Goal: Information Seeking & Learning: Learn about a topic

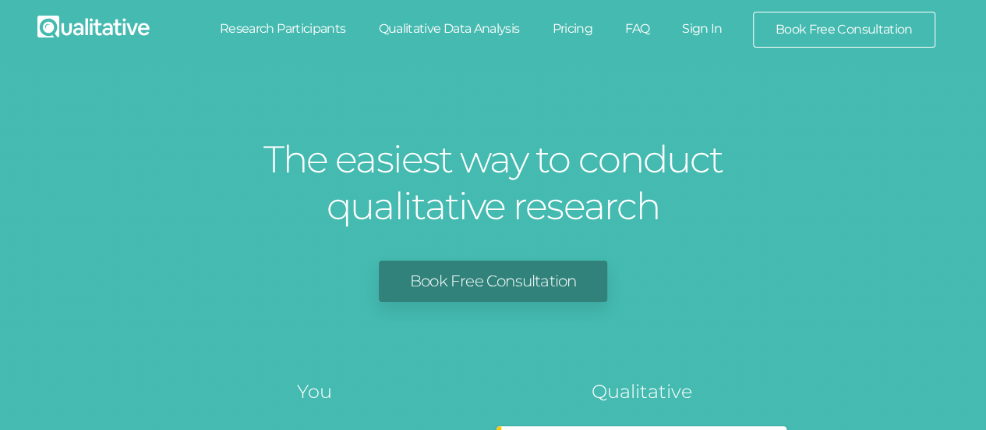
click at [704, 31] on link "Sign In" at bounding box center [702, 29] width 73 height 34
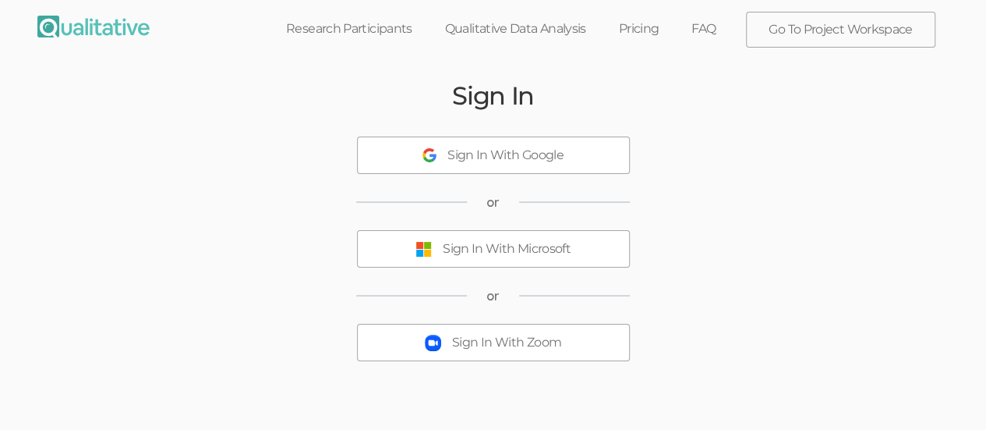
click at [586, 255] on button "Sign In With Microsoft" at bounding box center [493, 248] width 273 height 37
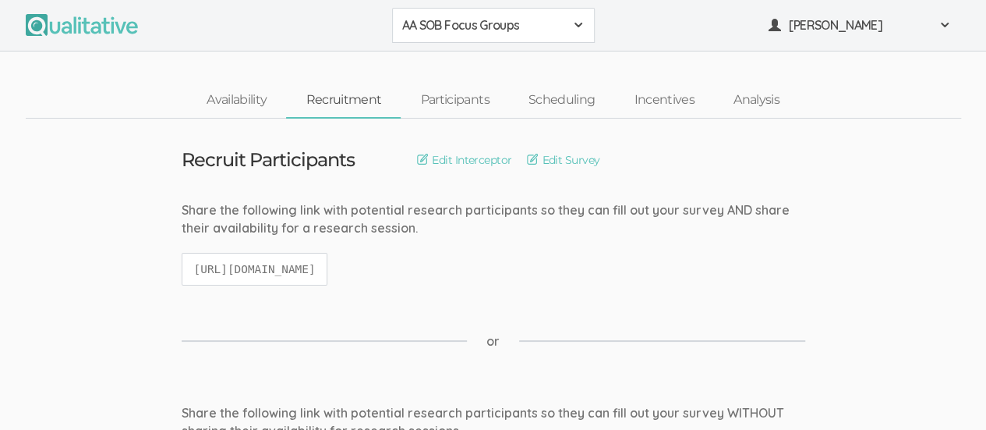
click at [572, 20] on span at bounding box center [578, 25] width 12 height 12
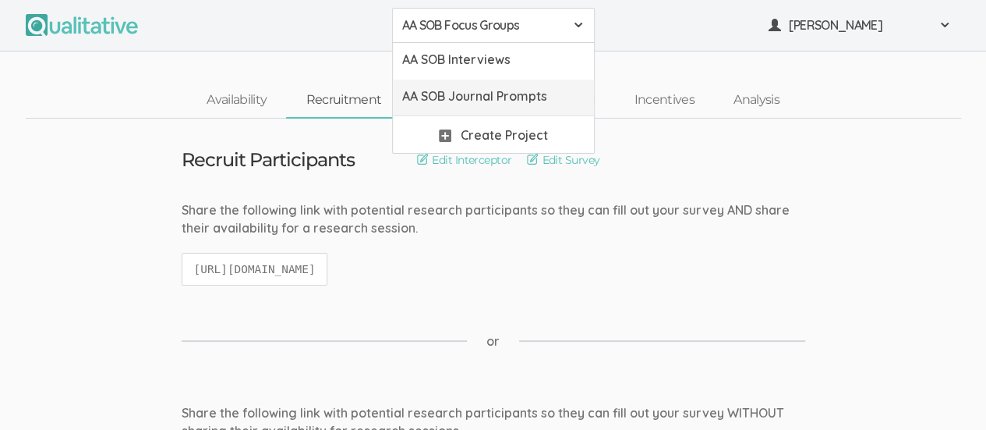
click at [539, 95] on span "AA SOB Journal Prompts" at bounding box center [493, 96] width 182 height 18
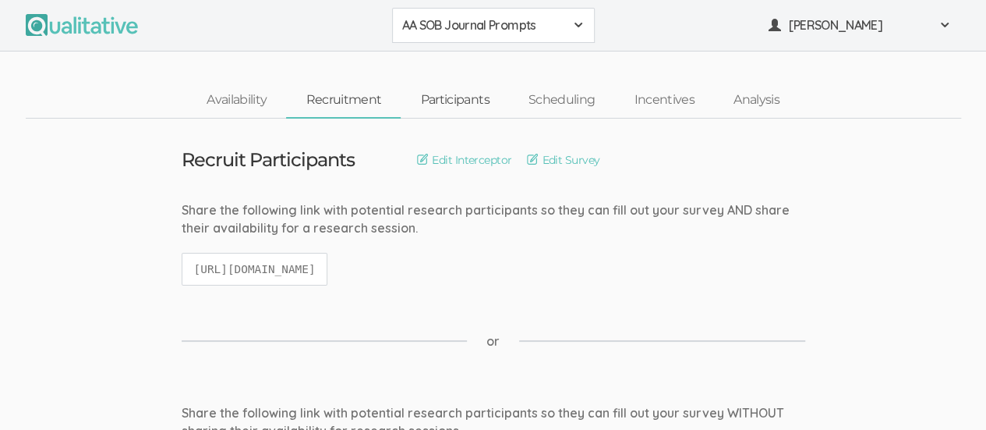
click at [446, 104] on link "Participants" at bounding box center [455, 100] width 108 height 34
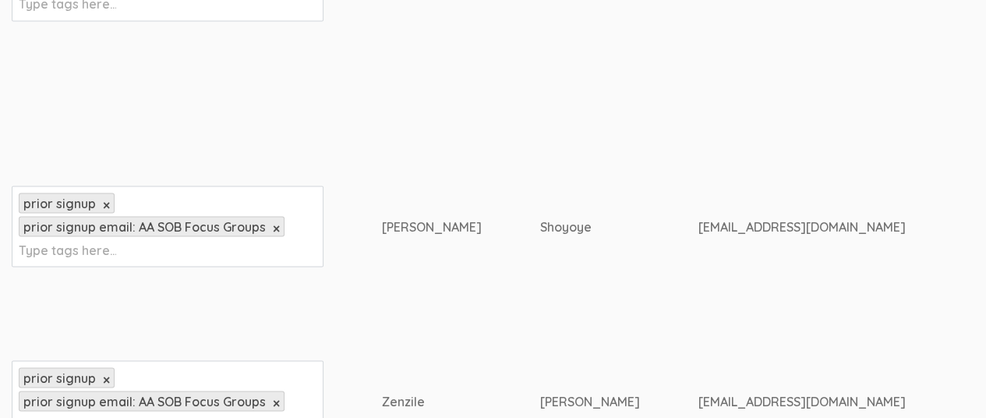
scroll to position [1403, 0]
drag, startPoint x: 384, startPoint y: 180, endPoint x: 421, endPoint y: 183, distance: 37.5
click at [421, 217] on div "[PERSON_NAME]" at bounding box center [432, 226] width 100 height 18
copy div "[PERSON_NAME]"
drag, startPoint x: 509, startPoint y: 182, endPoint x: 563, endPoint y: 185, distance: 53.9
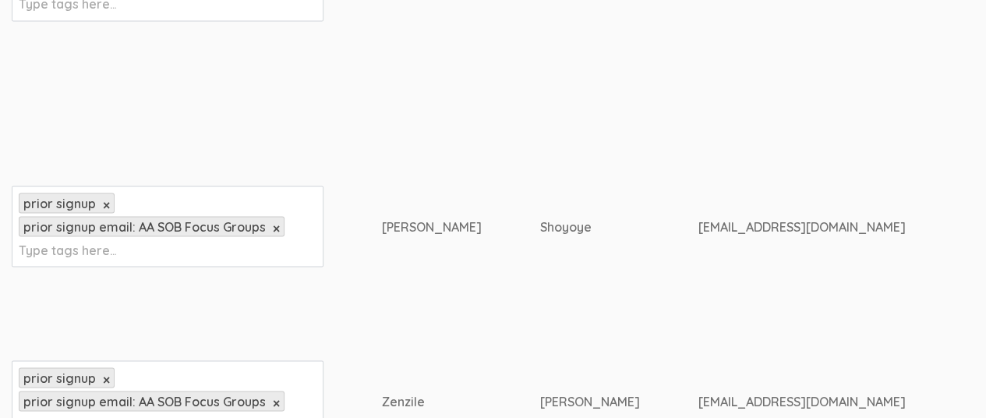
click at [563, 217] on div "Shoyoye" at bounding box center [590, 226] width 100 height 18
copy div "Shoyoye"
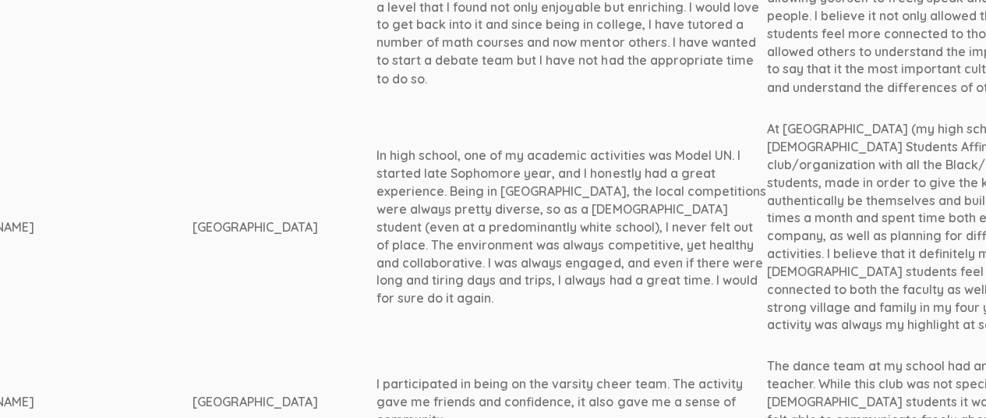
scroll to position [1403, 881]
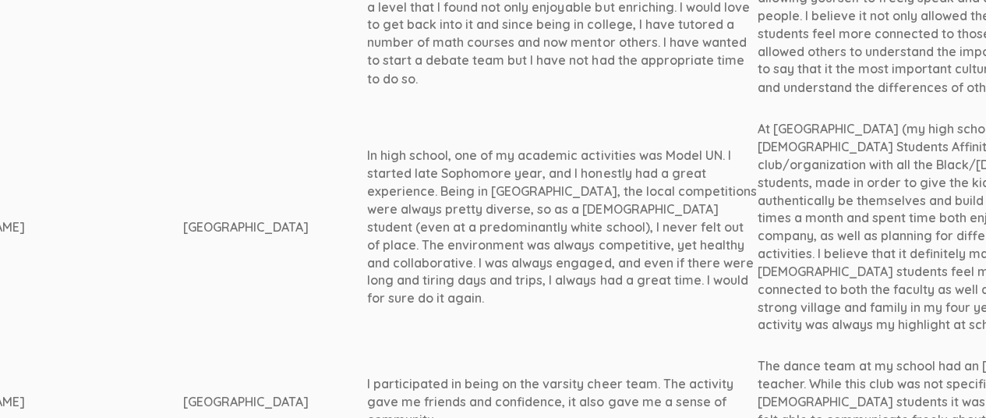
drag, startPoint x: 269, startPoint y: 117, endPoint x: 595, endPoint y: 244, distance: 349.7
click at [595, 244] on div "In high school, one of my academic activities was Model UN. I started late Soph…" at bounding box center [562, 226] width 390 height 161
copy div "In high school, one of my academic activities was Model UN. I started late Soph…"
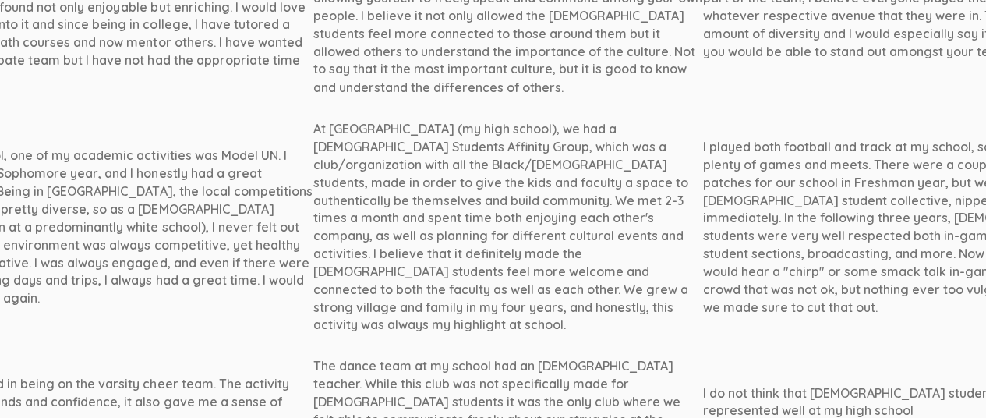
scroll to position [1403, 1360]
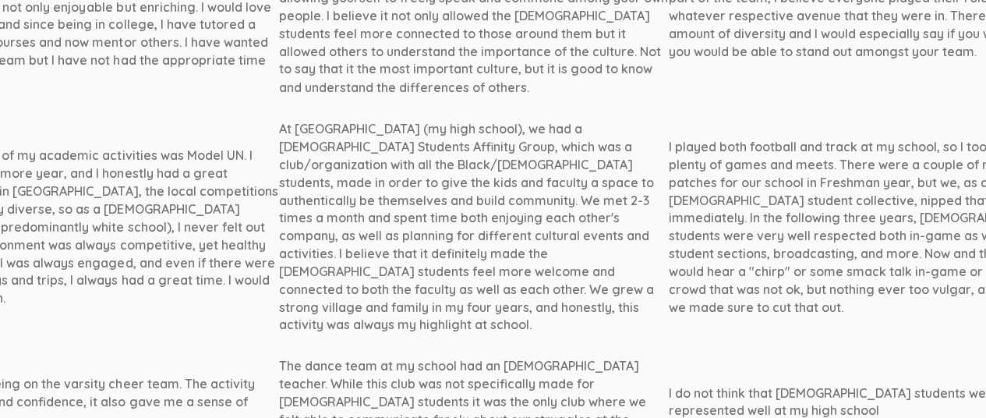
drag, startPoint x: 179, startPoint y: 91, endPoint x: 384, endPoint y: 276, distance: 275.4
click at [384, 276] on div "At [GEOGRAPHIC_DATA] (my high school), we had a [DEMOGRAPHIC_DATA] Students Aff…" at bounding box center [473, 226] width 390 height 214
copy div "At [GEOGRAPHIC_DATA] (my high school), we had a [DEMOGRAPHIC_DATA] Students Aff…"
drag, startPoint x: 569, startPoint y: 109, endPoint x: 900, endPoint y: 267, distance: 366.5
click at [900, 267] on td "I played both football and track at my school, so I took part in plenty of game…" at bounding box center [863, 226] width 390 height 237
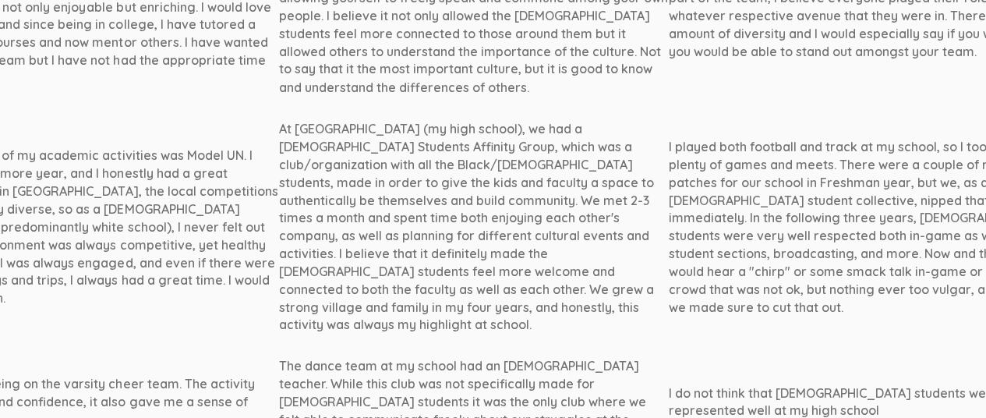
copy div "I played both football and track at my school, so I took part in plenty of game…"
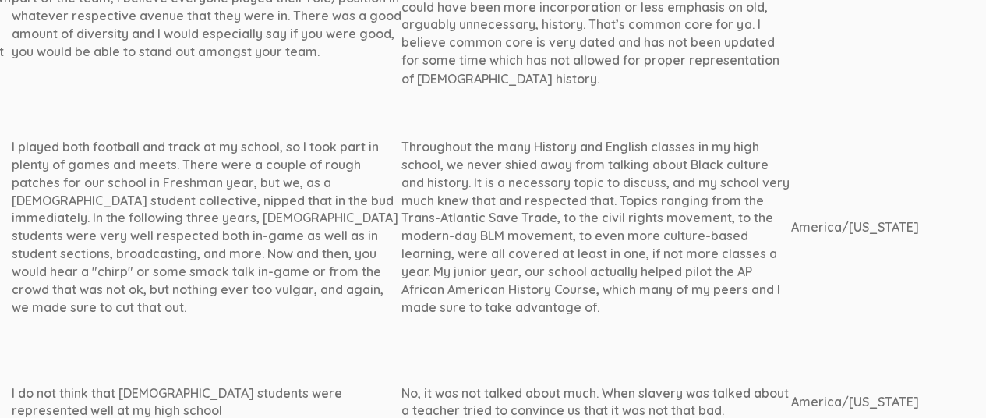
scroll to position [1403, 2015]
click at [402, 146] on div "Throughout the many History and English classes in my high school, we never shi…" at bounding box center [597, 226] width 390 height 178
drag, startPoint x: 303, startPoint y: 97, endPoint x: 514, endPoint y: 284, distance: 281.7
click at [514, 284] on td "Throughout the many History and English classes in my high school, we never shi…" at bounding box center [597, 226] width 390 height 237
copy div "Throughout the many History and English classes in my high school, we never shi…"
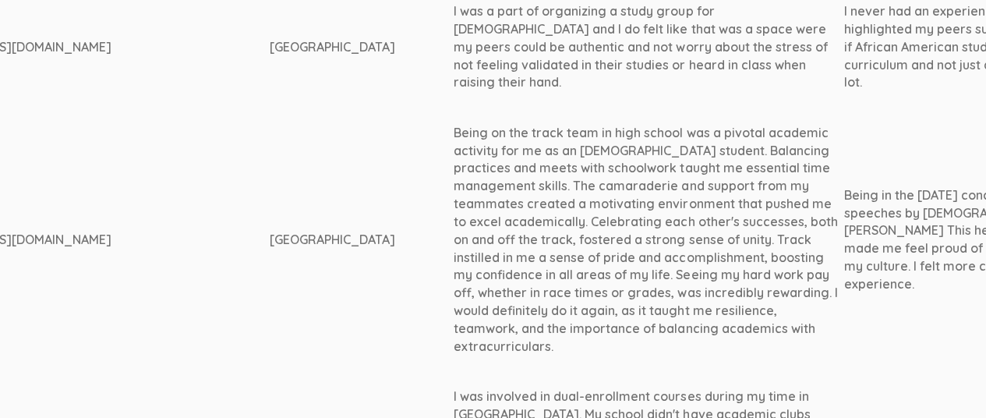
scroll to position [2477, 794]
drag, startPoint x: 356, startPoint y: 44, endPoint x: 755, endPoint y: 239, distance: 443.5
click at [606, 214] on div "Being on the track team in high school was a pivotal academic activity for me a…" at bounding box center [649, 241] width 390 height 232
drag, startPoint x: 355, startPoint y: 43, endPoint x: 740, endPoint y: 241, distance: 432.3
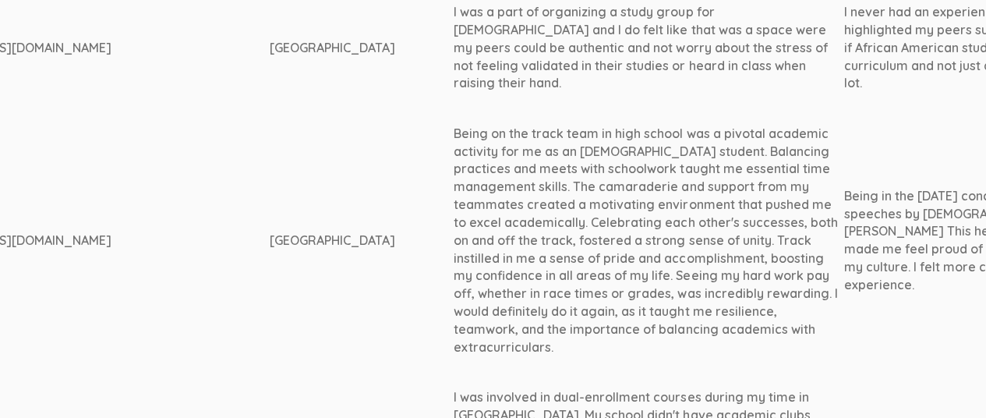
click at [740, 241] on div "Being on the track team in high school was a pivotal academic activity for me a…" at bounding box center [649, 241] width 390 height 232
copy div "Being on the track team in high school was a pivotal academic activity for me a…"
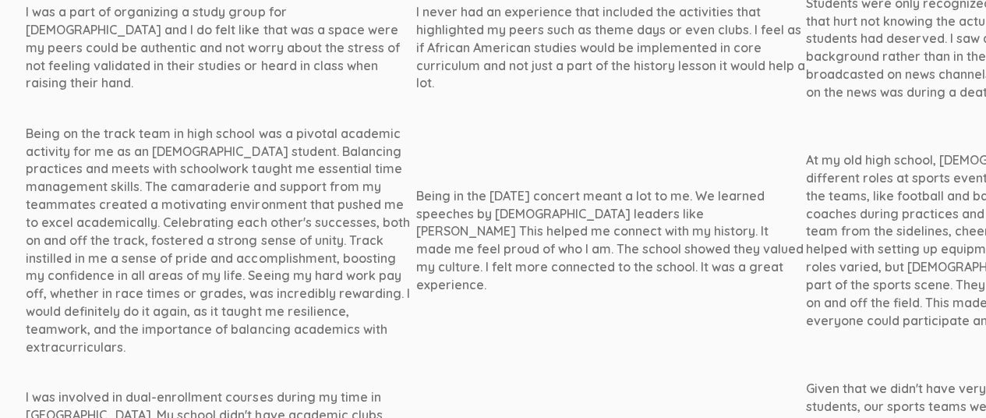
scroll to position [2477, 1225]
drag, startPoint x: 313, startPoint y: 106, endPoint x: 626, endPoint y: 180, distance: 321.2
click at [626, 187] on div "Being in the [DATE] concert meant a lot to me. We learned speeches by [DEMOGRAP…" at bounding box center [607, 240] width 390 height 107
copy div "Being in the [DATE] concert meant a lot to me. We learned speeches by [DEMOGRAP…"
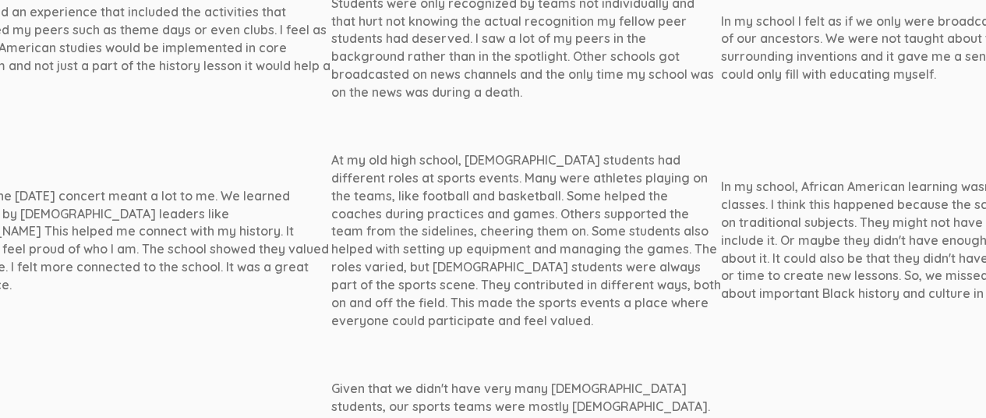
scroll to position [2477, 1696]
drag, startPoint x: 234, startPoint y: 62, endPoint x: 413, endPoint y: 224, distance: 241.7
click at [413, 224] on div "At my old high school, [DEMOGRAPHIC_DATA] students had different roles at sport…" at bounding box center [527, 240] width 390 height 178
copy div "At my old high school, [DEMOGRAPHIC_DATA] students had different roles at sport…"
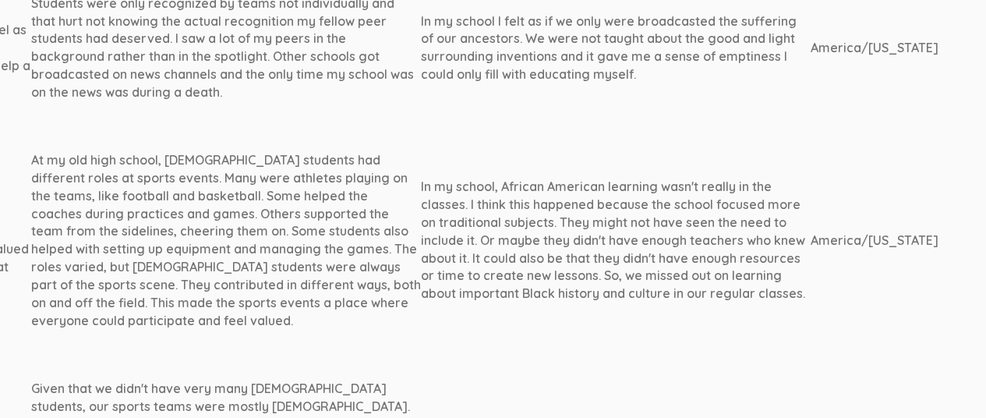
scroll to position [2477, 2024]
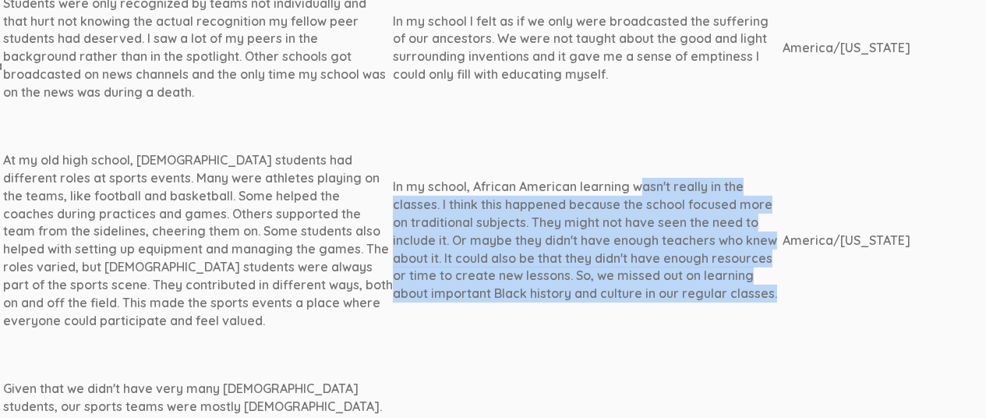
drag, startPoint x: 294, startPoint y: 87, endPoint x: 686, endPoint y: 210, distance: 411.0
copy tr "In my school, African American learning wasn't really in the classes. I think t…"
click at [482, 217] on td "In my school, African American learning wasn't really in the classes. I think t…" at bounding box center [588, 240] width 390 height 255
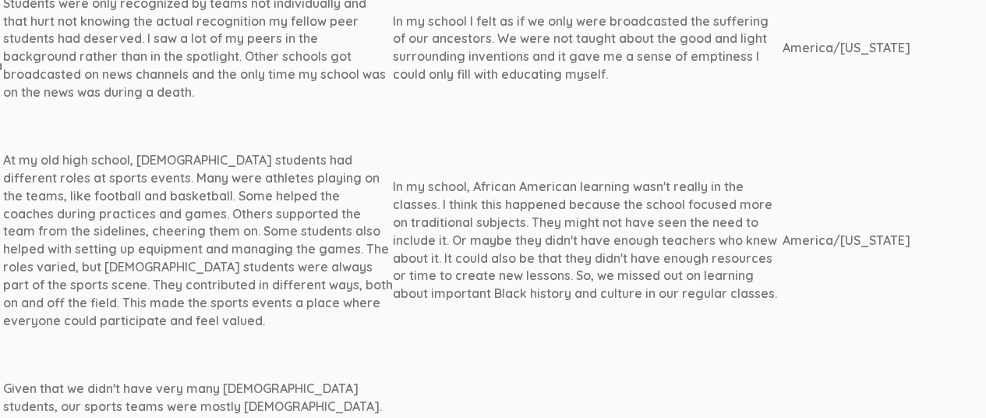
drag, startPoint x: 295, startPoint y: 88, endPoint x: 673, endPoint y: 196, distance: 393.1
click at [673, 196] on div "In my school, African American learning wasn't really in the classes. I think t…" at bounding box center [588, 240] width 390 height 125
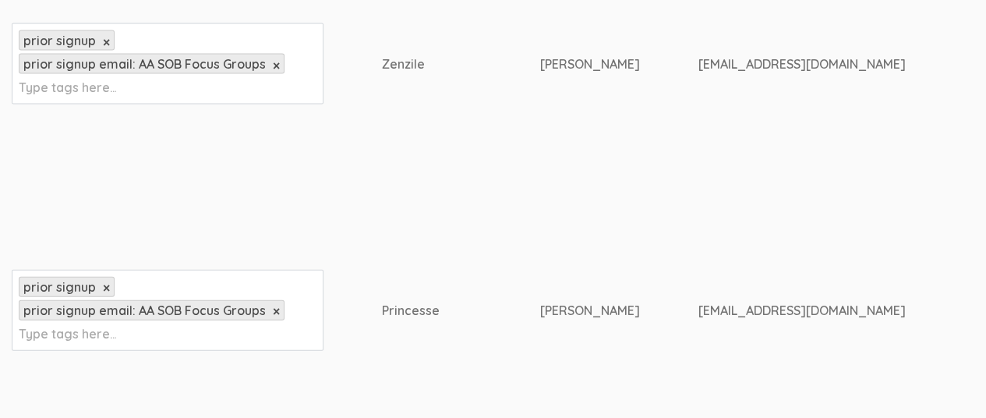
scroll to position [1741, 0]
drag, startPoint x: 384, startPoint y: 236, endPoint x: 444, endPoint y: 238, distance: 60.8
click at [444, 301] on div "Princesse" at bounding box center [432, 310] width 100 height 18
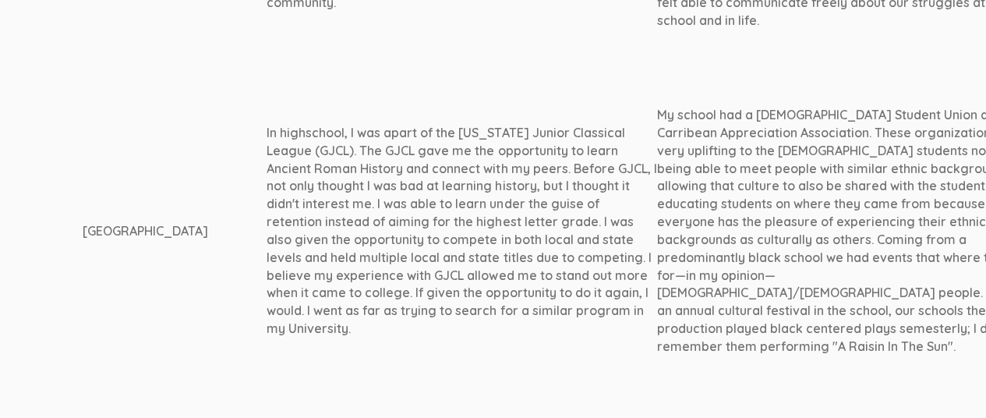
scroll to position [1820, 981]
drag, startPoint x: 168, startPoint y: 60, endPoint x: 253, endPoint y: 261, distance: 218.3
click at [267, 261] on div "In highschool, I was apart of the [US_STATE] Junior Classical League (GJCL). Th…" at bounding box center [462, 230] width 390 height 214
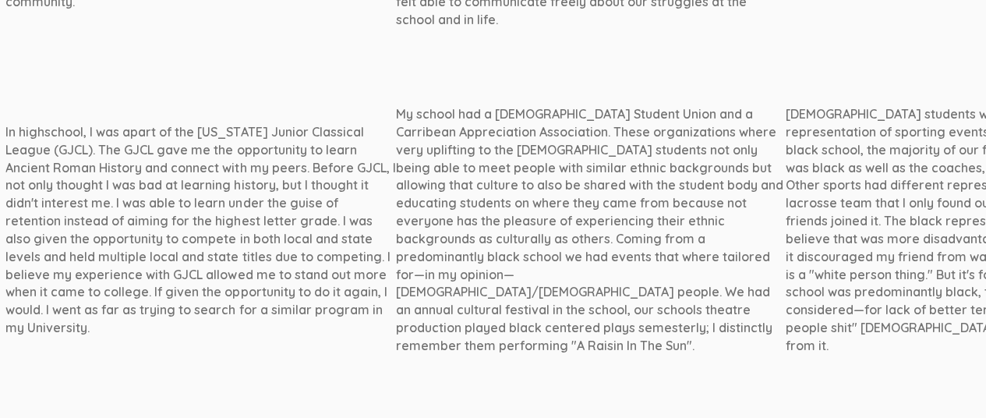
scroll to position [1820, 1243]
drag, startPoint x: 298, startPoint y: 51, endPoint x: 383, endPoint y: 266, distance: 231.3
click at [394, 266] on div "My school had a [DEMOGRAPHIC_DATA] Student Union and a Carribean Appreciation A…" at bounding box center [589, 229] width 390 height 249
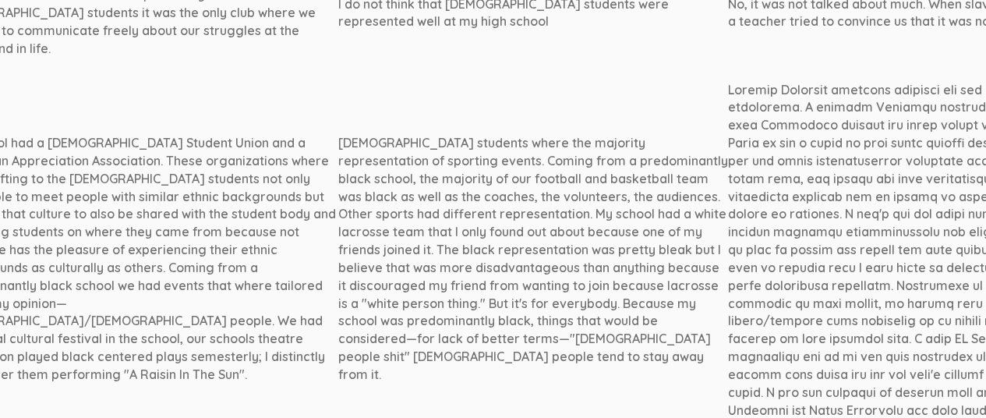
scroll to position [1793, 1689]
drag, startPoint x: 239, startPoint y: 76, endPoint x: 377, endPoint y: 313, distance: 274.9
click at [377, 313] on td "[DEMOGRAPHIC_DATA] students where the majority representation of sporting event…" at bounding box center [533, 258] width 390 height 380
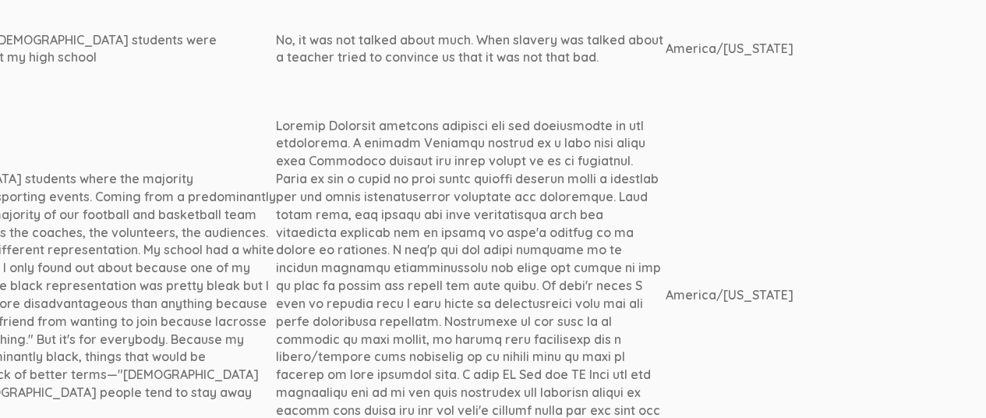
scroll to position [1749, 2141]
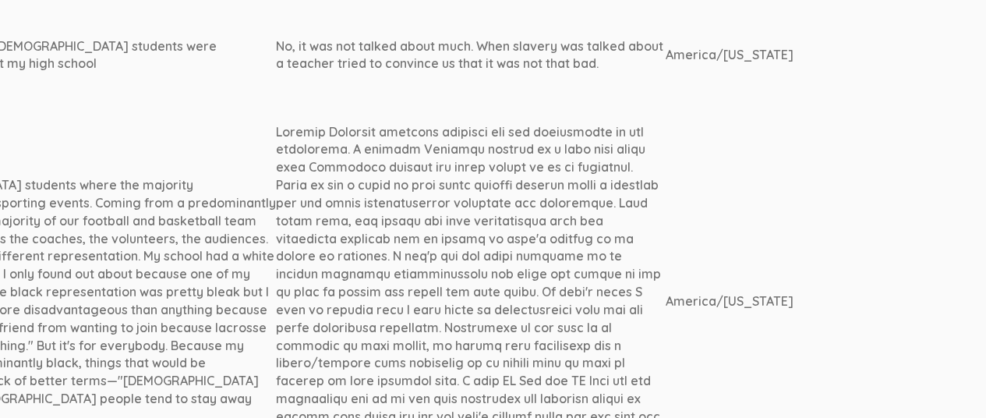
drag, startPoint x: 178, startPoint y: 69, endPoint x: 485, endPoint y: 389, distance: 443.3
click at [485, 389] on div at bounding box center [471, 301] width 390 height 356
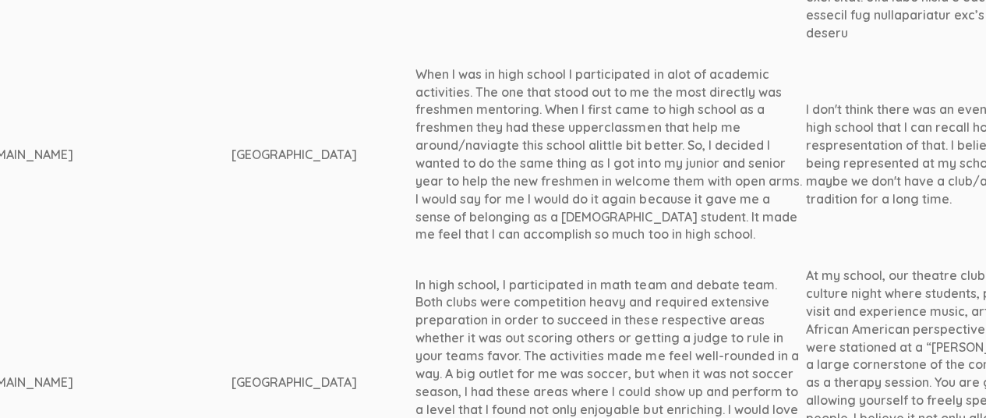
scroll to position [1001, 836]
drag, startPoint x: 315, startPoint y: 37, endPoint x: 592, endPoint y: 206, distance: 325.0
click at [592, 206] on div "When I was in high school I participated in alot of academic activities. The on…" at bounding box center [607, 154] width 390 height 178
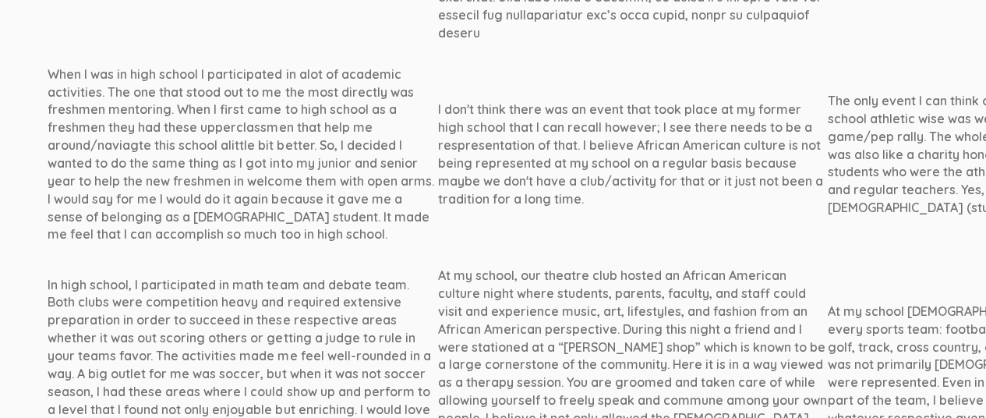
scroll to position [1001, 1207]
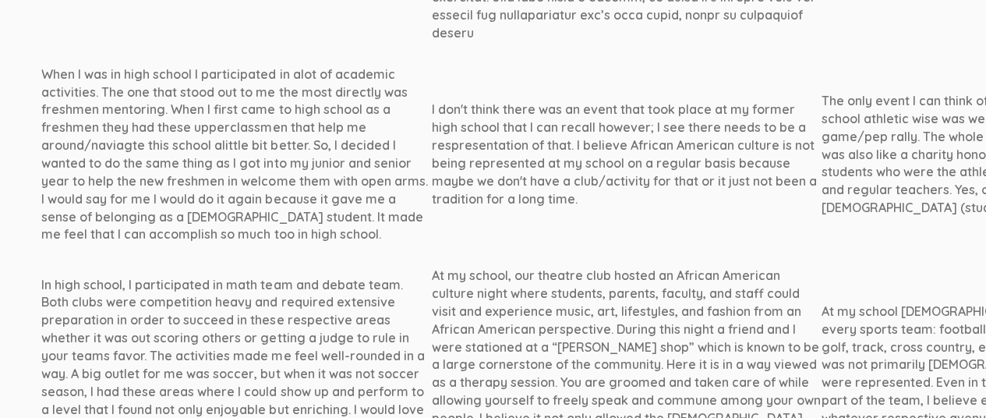
click at [431, 101] on div "I don't think there was an event that took place at my former high school that …" at bounding box center [626, 154] width 390 height 107
drag, startPoint x: 332, startPoint y: 72, endPoint x: 482, endPoint y: 160, distance: 173.3
click at [482, 160] on div "I don't think there was an event that took place at my former high school that …" at bounding box center [626, 154] width 390 height 107
click at [465, 156] on div "I don't think there was an event that took place at my former high school that …" at bounding box center [626, 154] width 390 height 107
drag, startPoint x: 333, startPoint y: 71, endPoint x: 488, endPoint y: 163, distance: 180.4
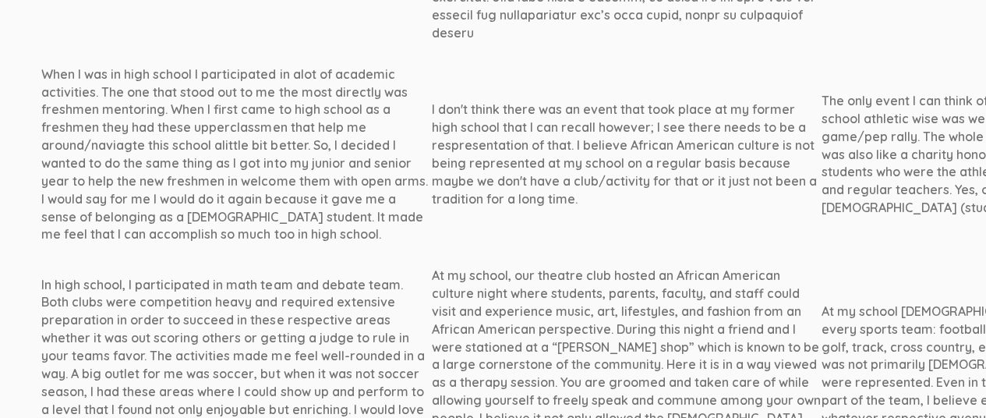
click at [488, 163] on div "I don't think there was an event that took place at my former high school that …" at bounding box center [626, 154] width 390 height 107
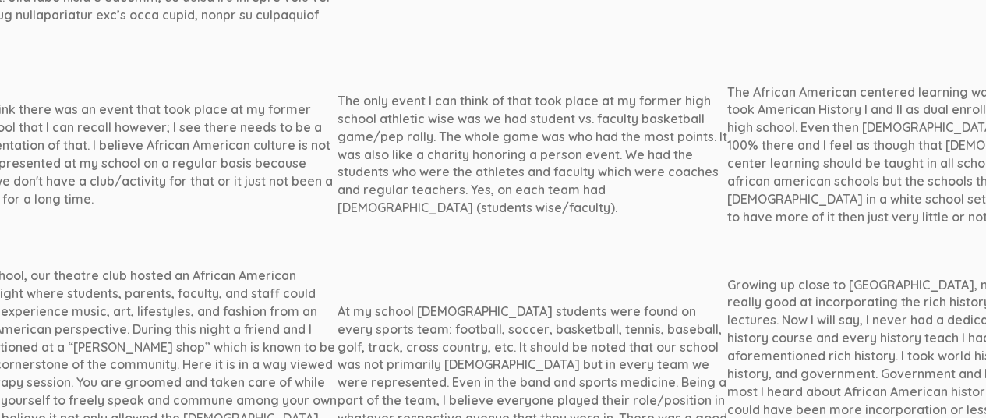
scroll to position [1001, 1692]
drag, startPoint x: 239, startPoint y: 62, endPoint x: 417, endPoint y: 180, distance: 213.8
click at [417, 180] on td "The only event I can think of that took place at my former high school athletic…" at bounding box center [531, 154] width 390 height 201
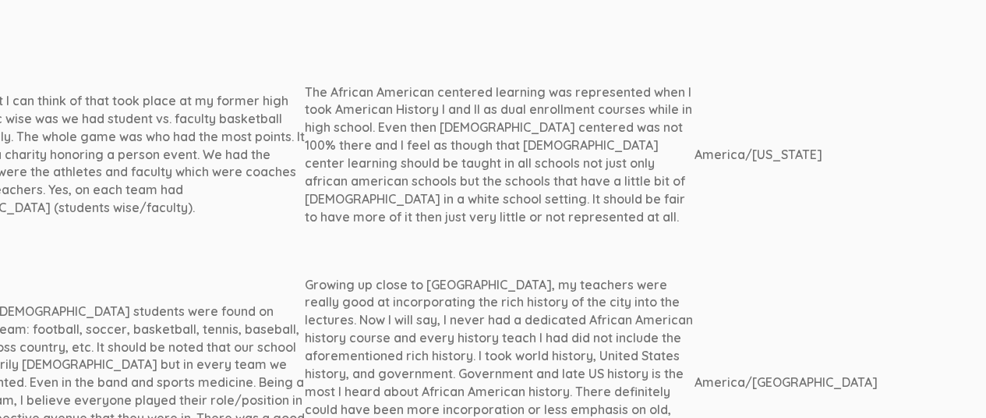
scroll to position [1001, 2111]
click at [306, 103] on div "The African American centered learning was represented when I took American His…" at bounding box center [501, 154] width 390 height 143
drag, startPoint x: 208, startPoint y: 54, endPoint x: 465, endPoint y: 188, distance: 289.4
click at [465, 188] on div "The African American centered learning was represented when I took American His…" at bounding box center [501, 154] width 390 height 143
